Goal: Task Accomplishment & Management: Complete application form

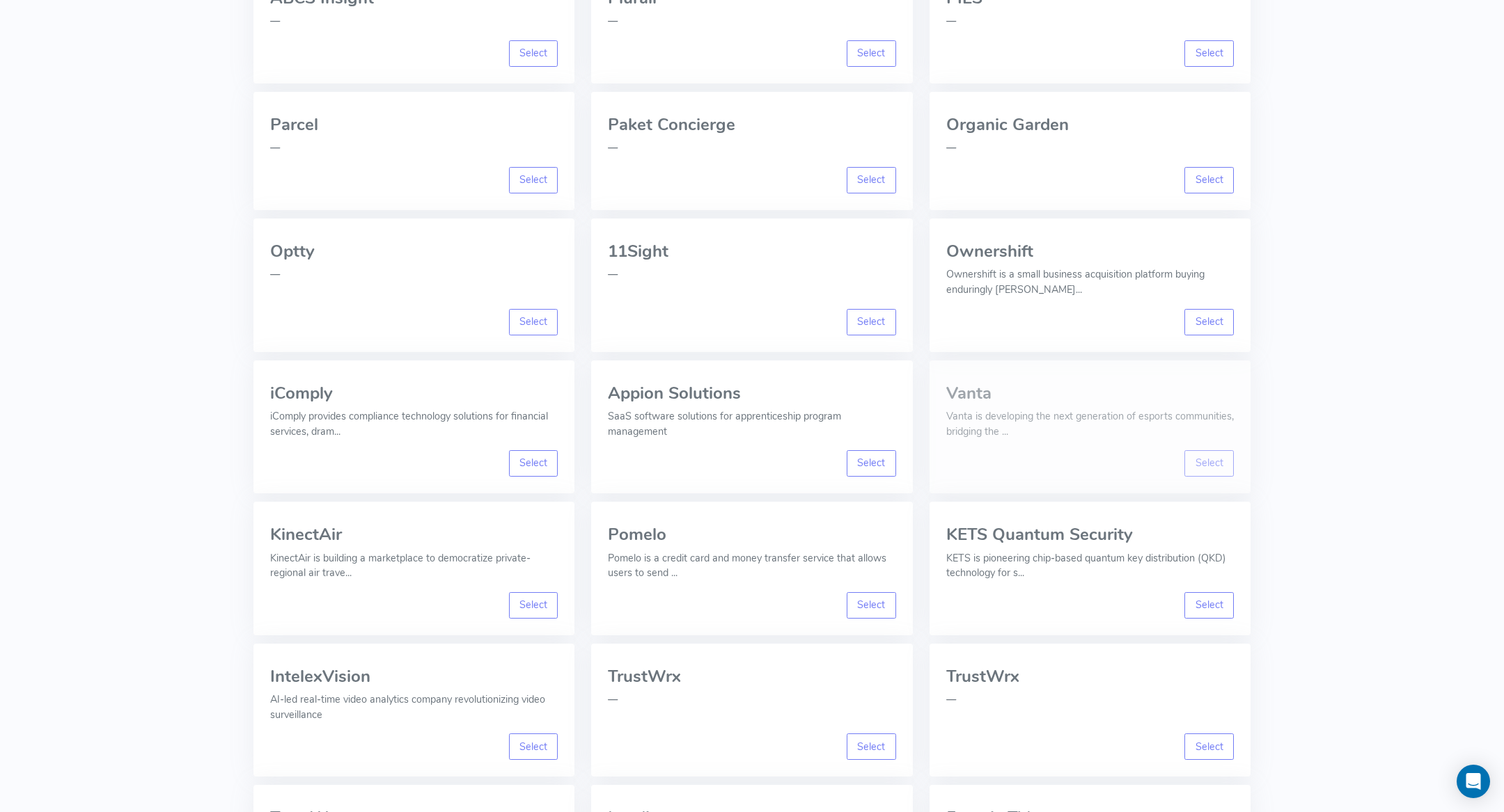
scroll to position [4464, 0]
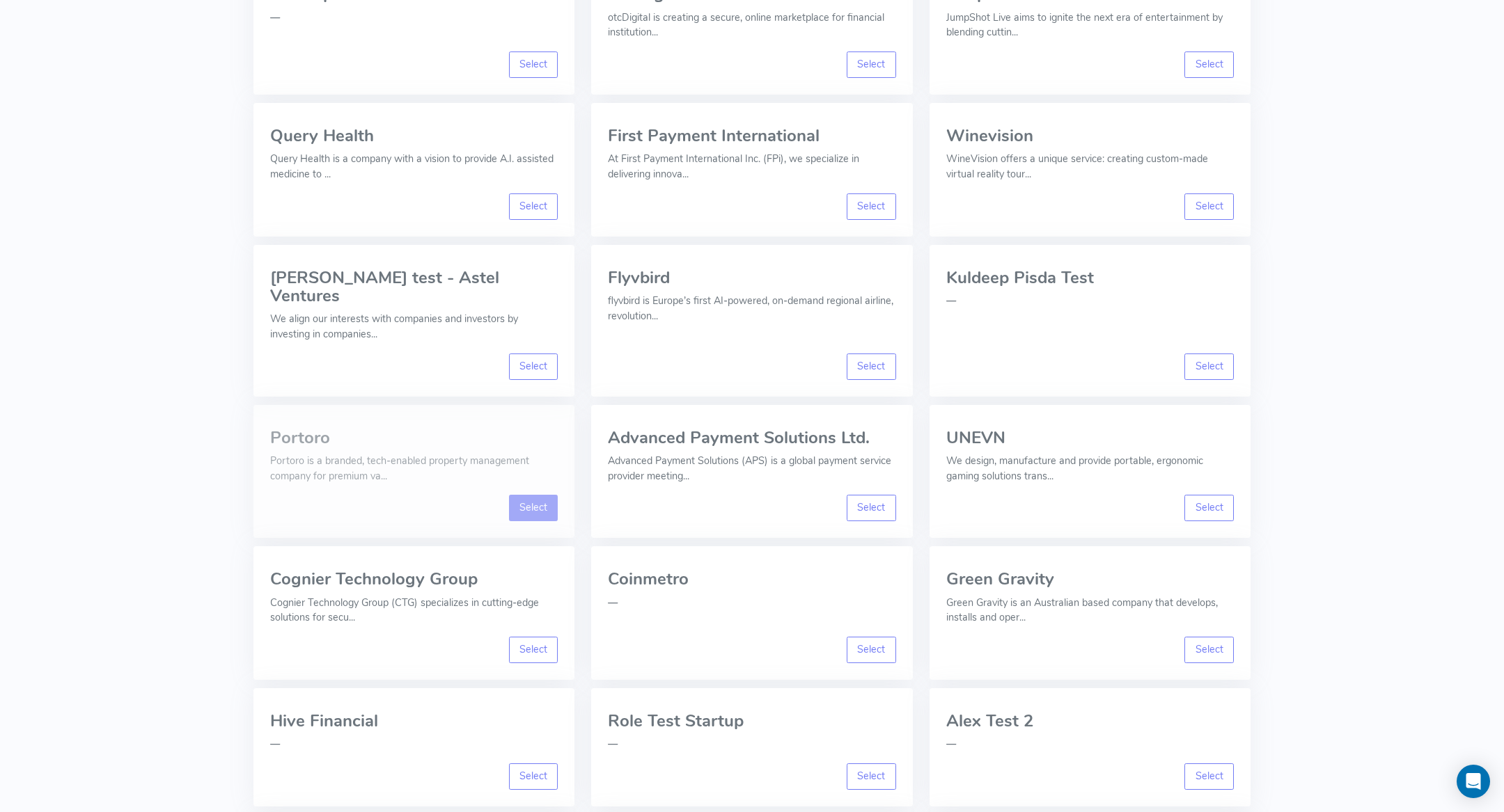
click at [524, 495] on link "Select" at bounding box center [534, 508] width 49 height 26
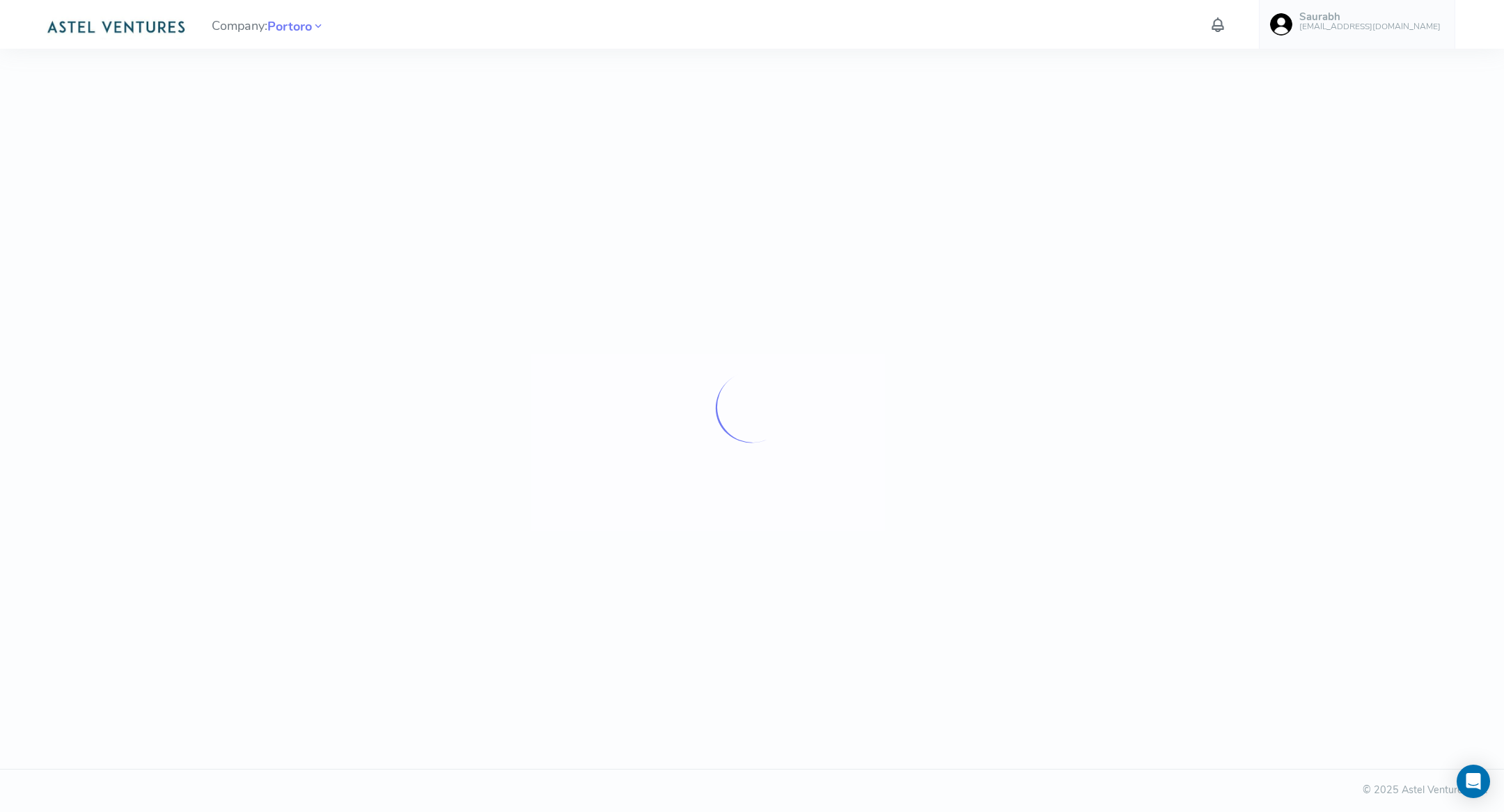
scroll to position [0, 0]
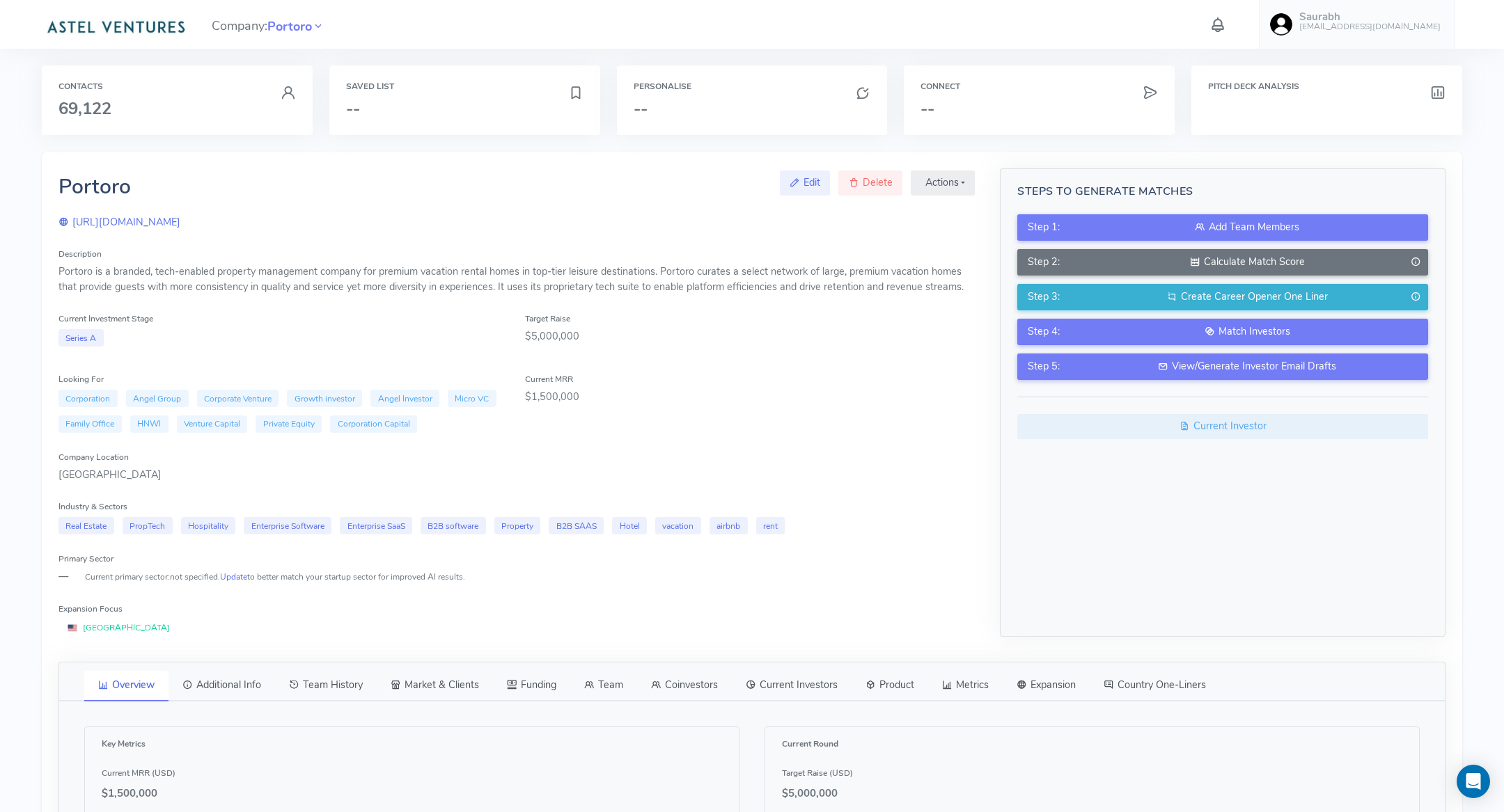
click at [618, 681] on link "Team" at bounding box center [604, 685] width 67 height 29
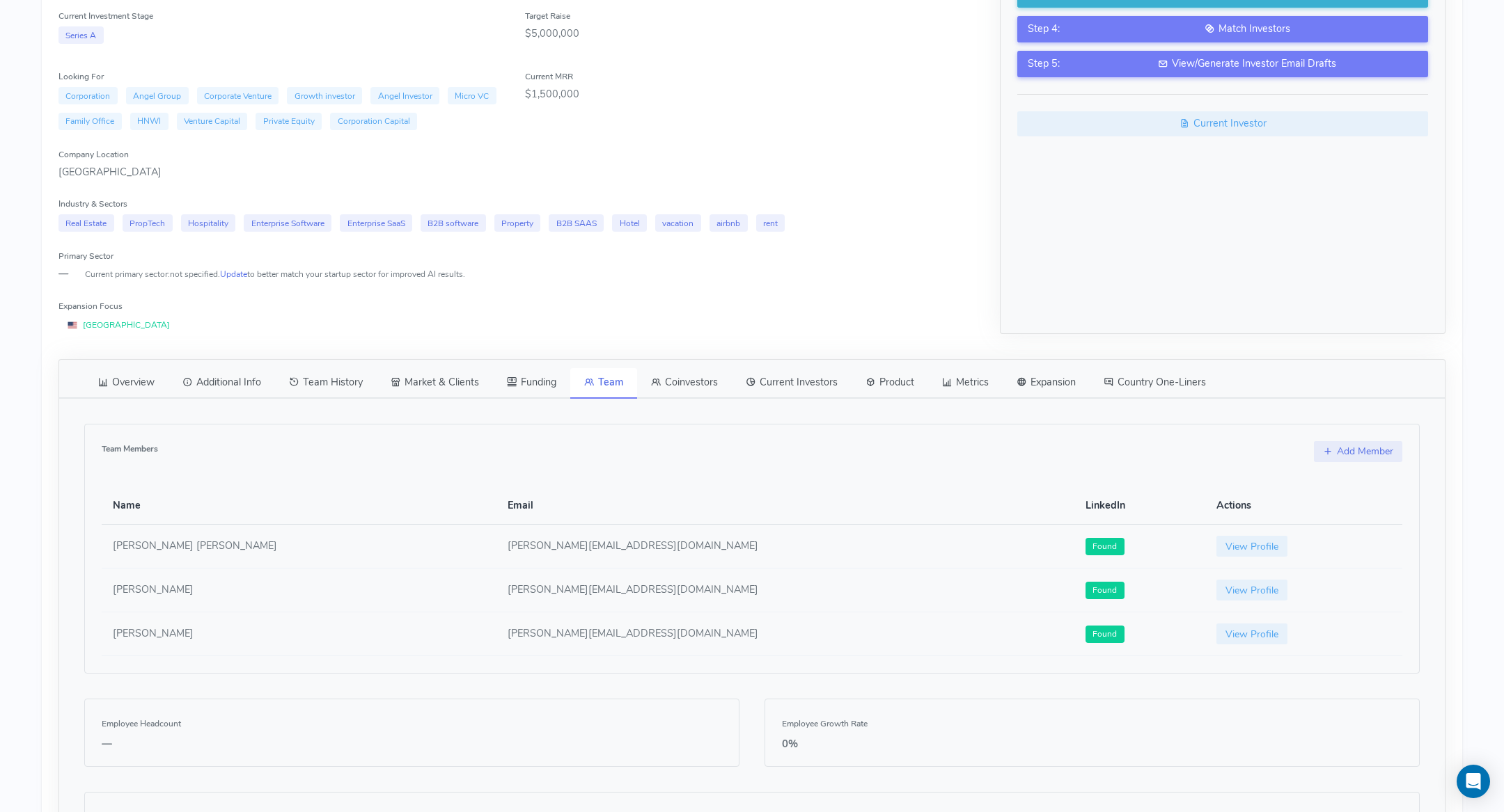
scroll to position [315, 0]
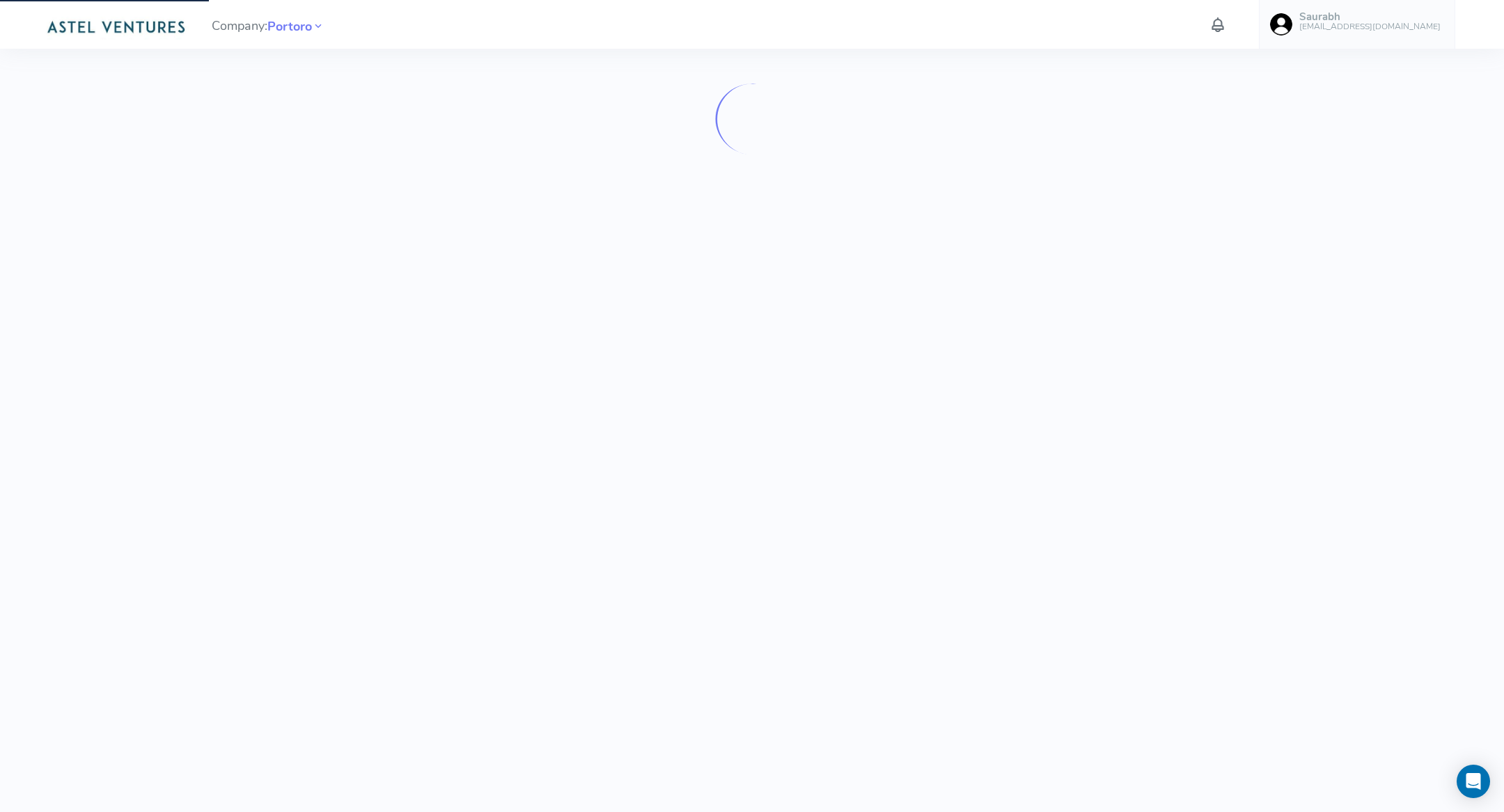
click at [149, 20] on img at bounding box center [116, 26] width 148 height 28
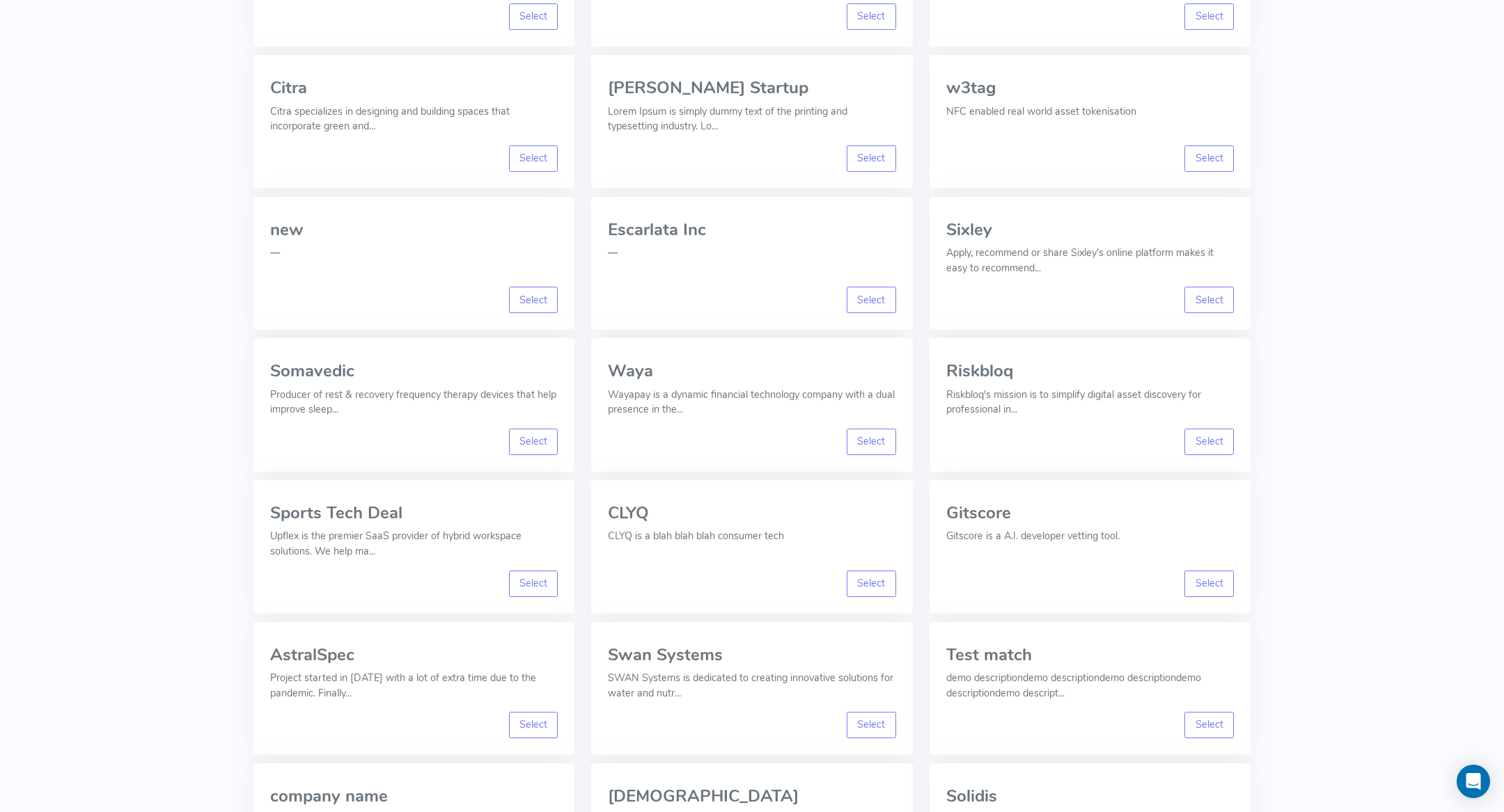
scroll to position [8369, 0]
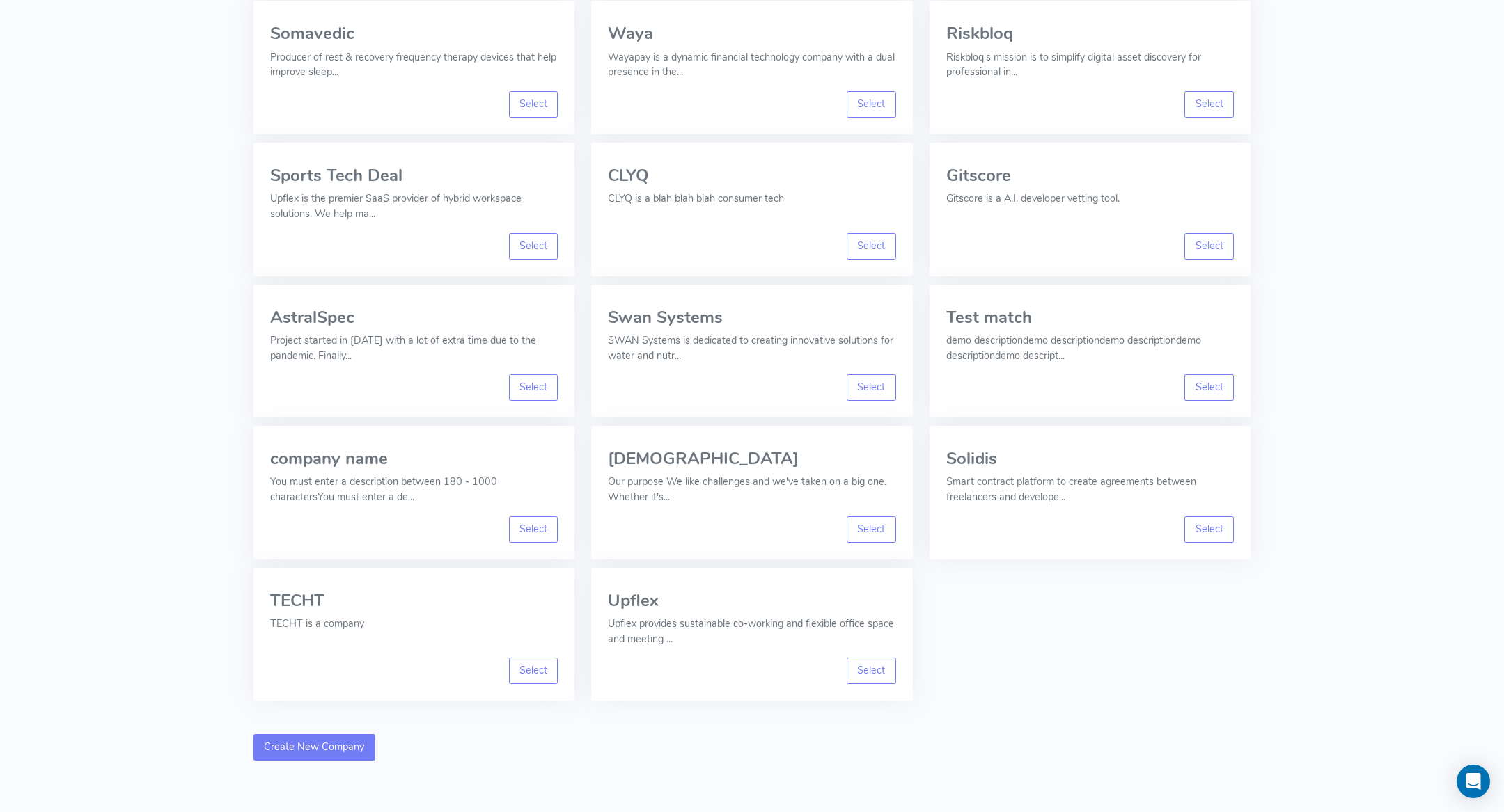
click at [305, 734] on link "Create New Company" at bounding box center [314, 747] width 122 height 26
